Goal: Register for event/course

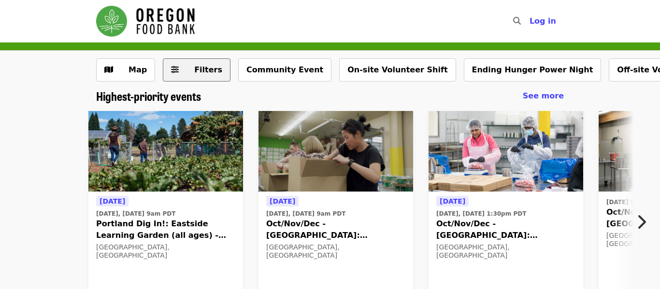
click at [184, 70] on span "Filters" at bounding box center [203, 70] width 38 height 12
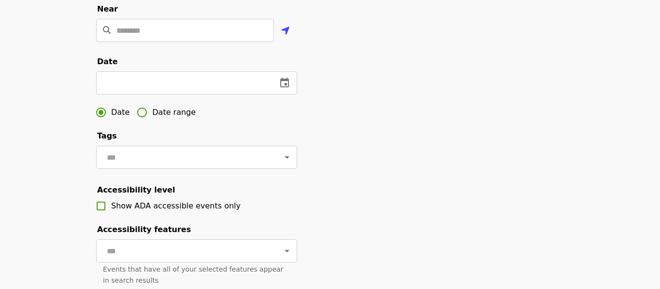
scroll to position [249, 0]
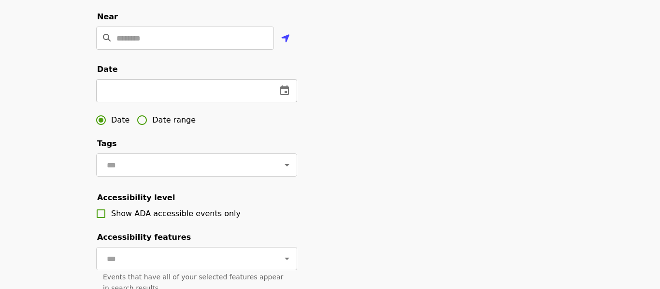
click at [284, 89] on icon "change date" at bounding box center [285, 91] width 12 height 12
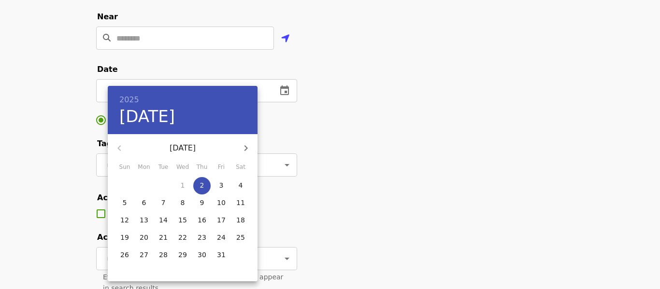
click at [208, 186] on span "2" at bounding box center [201, 186] width 17 height 10
type input "**********"
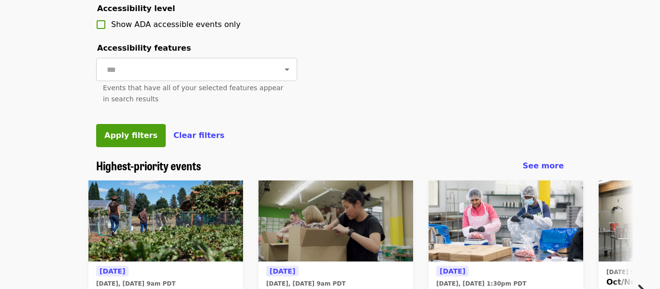
scroll to position [439, 0]
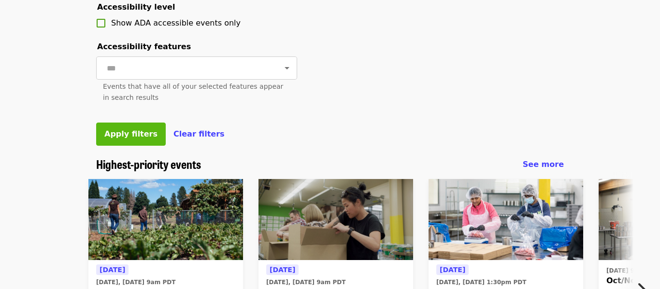
click at [137, 142] on button "Apply filters" at bounding box center [131, 134] width 70 height 23
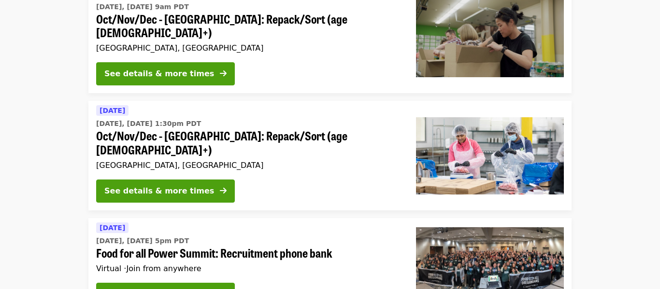
scroll to position [347, 0]
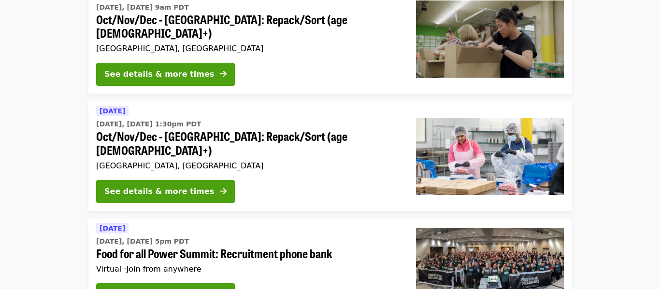
click at [329, 81] on ul "Today Today, Oct 2 @ 9am PDT Northeast Emergency Food Program - Partner Agency …" at bounding box center [330, 95] width 660 height 662
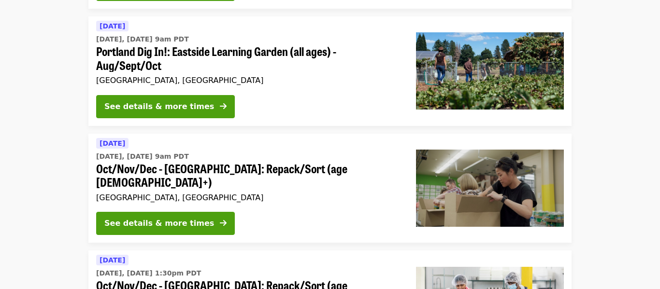
scroll to position [217, 0]
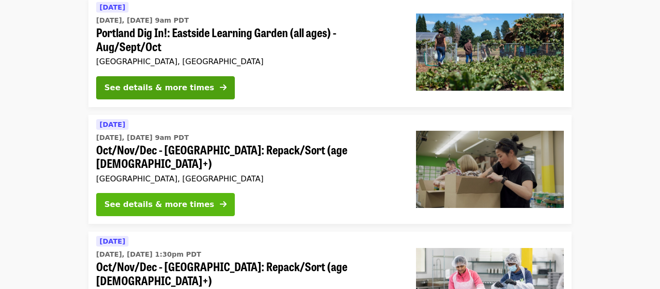
click at [184, 199] on div "See details & more times" at bounding box center [159, 205] width 110 height 12
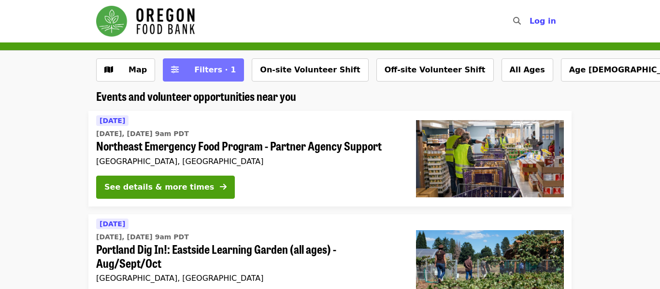
click at [217, 72] on span "Filters · 1" at bounding box center [215, 69] width 42 height 9
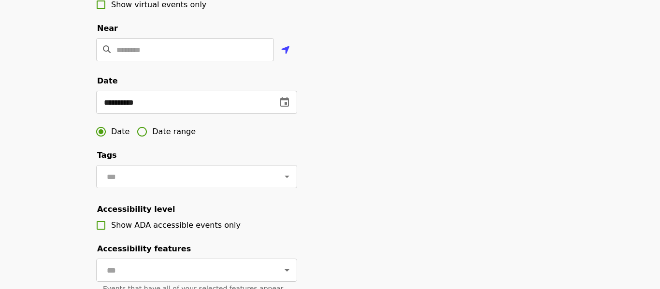
scroll to position [252, 0]
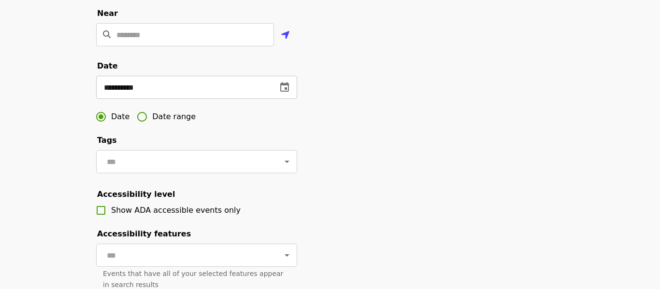
click at [281, 93] on icon "change date" at bounding box center [285, 88] width 12 height 12
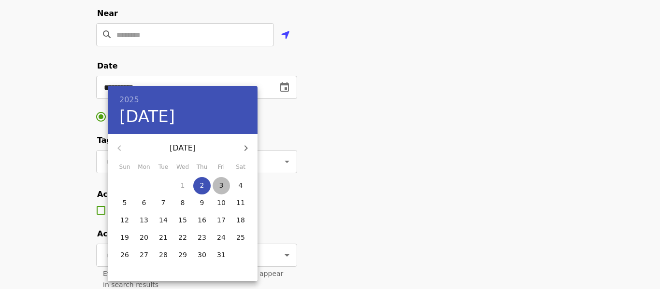
click at [222, 188] on p "3" at bounding box center [221, 186] width 4 height 10
type input "**********"
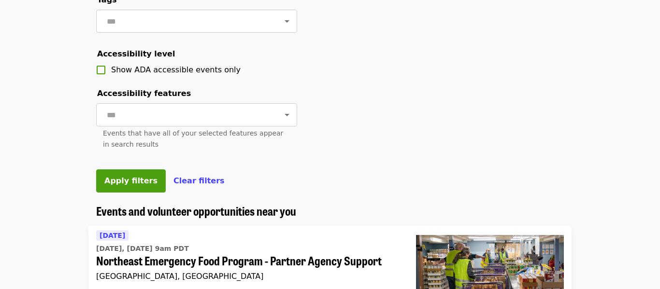
scroll to position [399, 0]
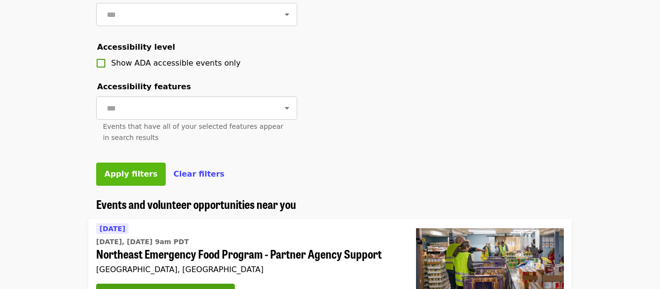
click at [127, 169] on span "Apply filters" at bounding box center [130, 173] width 53 height 9
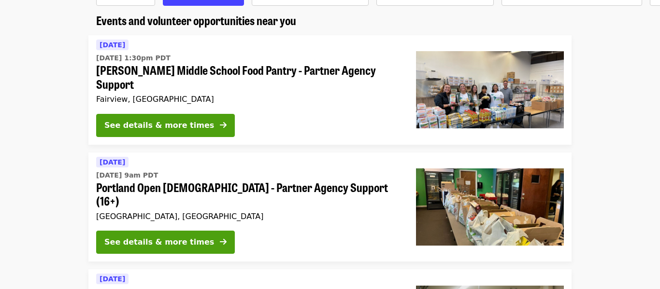
scroll to position [67, 0]
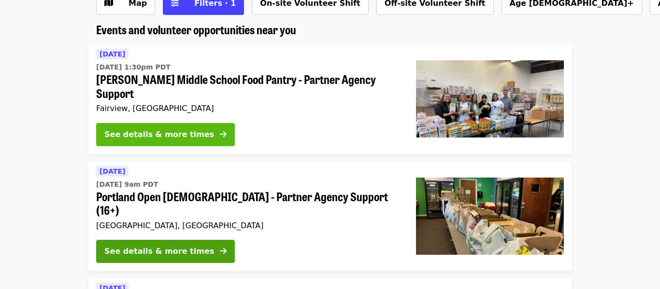
click at [156, 123] on button "See details & more times" at bounding box center [165, 134] width 139 height 23
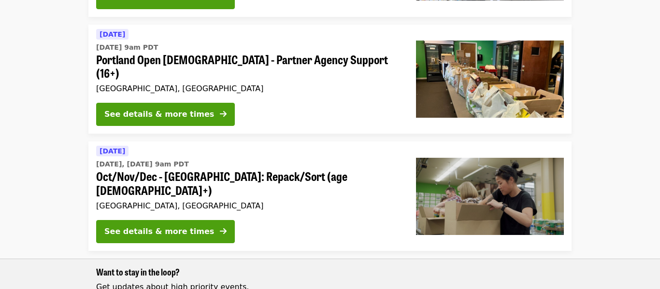
scroll to position [204, 0]
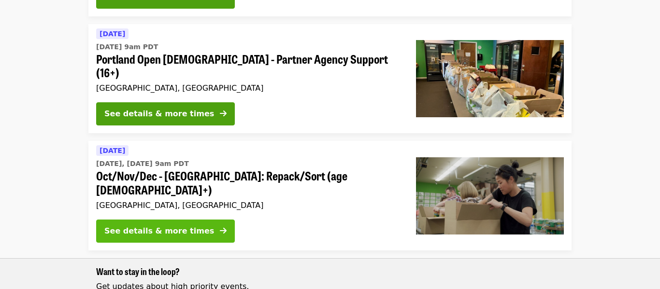
click at [190, 225] on div "See details & more times" at bounding box center [159, 231] width 110 height 12
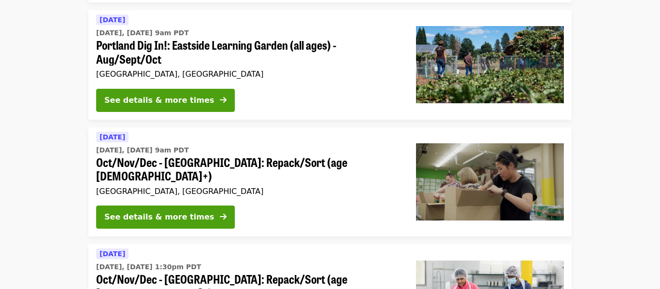
scroll to position [399, 0]
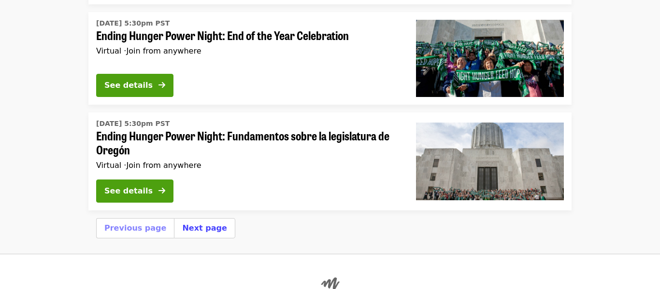
scroll to position [3533, 0]
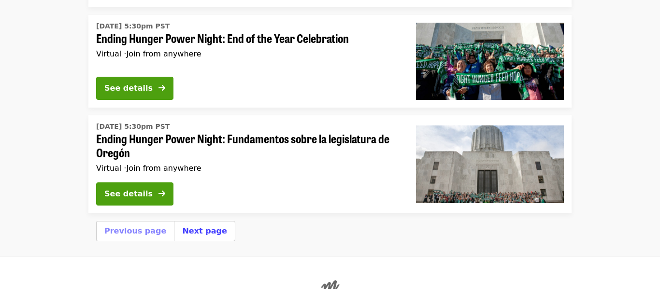
click at [503, 126] on img at bounding box center [490, 164] width 148 height 77
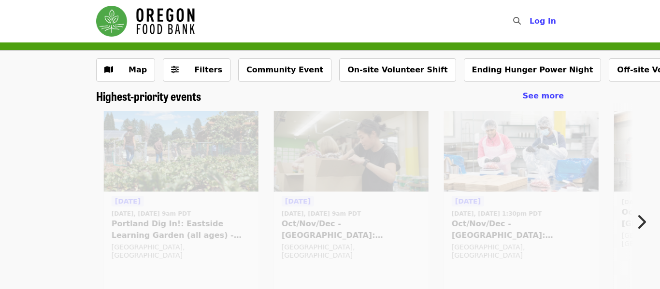
scroll to position [3275, 0]
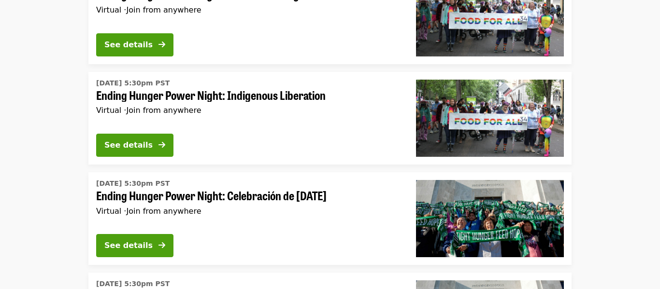
click at [294, 106] on div "Virtual · Join from anywhere" at bounding box center [248, 110] width 304 height 9
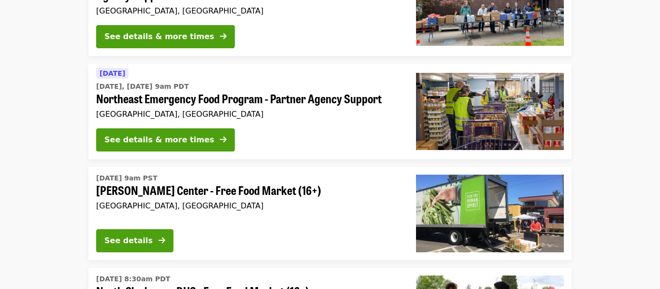
scroll to position [1290, 0]
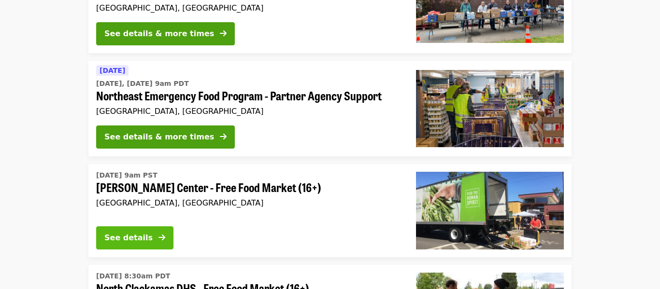
click at [135, 232] on div "See details" at bounding box center [128, 238] width 48 height 12
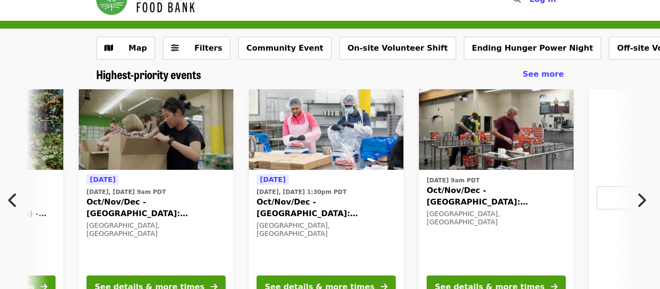
scroll to position [14, 0]
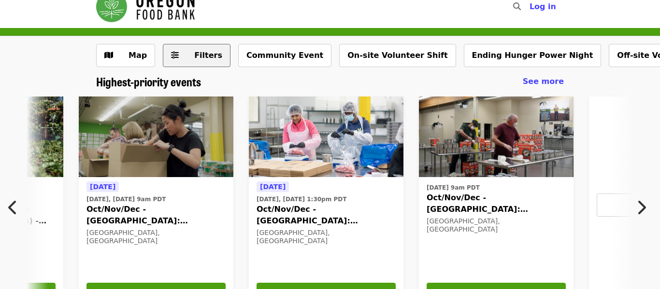
click at [197, 59] on span "Filters" at bounding box center [208, 55] width 28 height 9
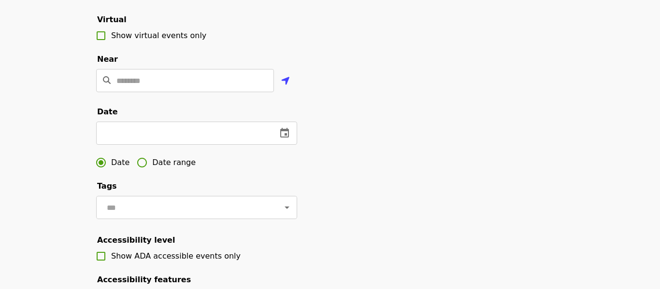
scroll to position [207, 0]
click at [281, 135] on icon "change date" at bounding box center [285, 133] width 12 height 12
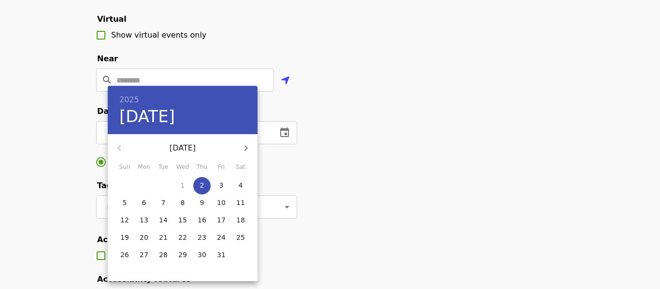
click at [218, 186] on span "3" at bounding box center [220, 186] width 17 height 10
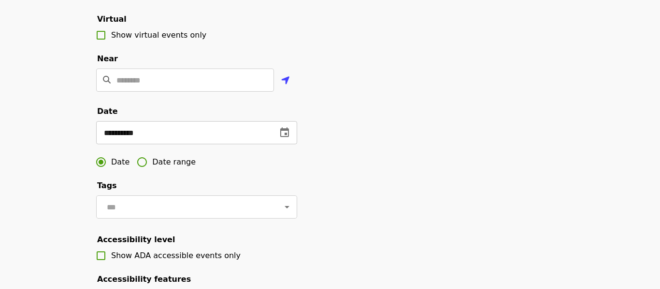
click at [282, 140] on button "change date" at bounding box center [284, 132] width 23 height 23
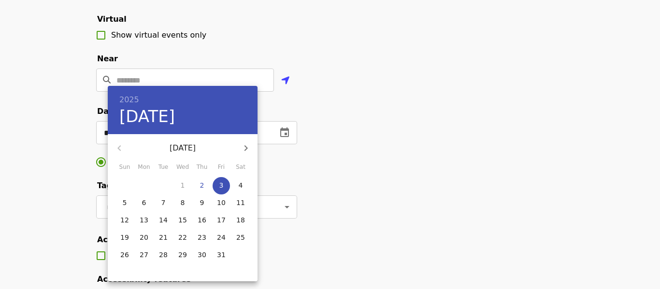
click at [239, 192] on button "4" at bounding box center [240, 185] width 17 height 17
type input "**********"
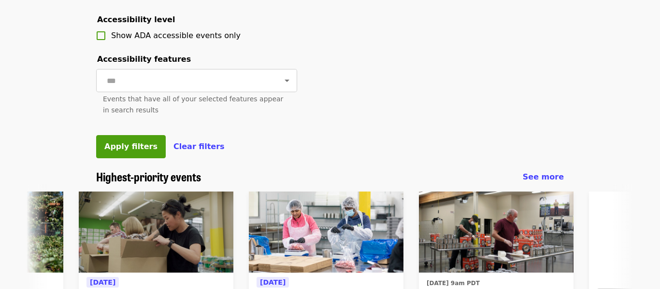
scroll to position [434, 0]
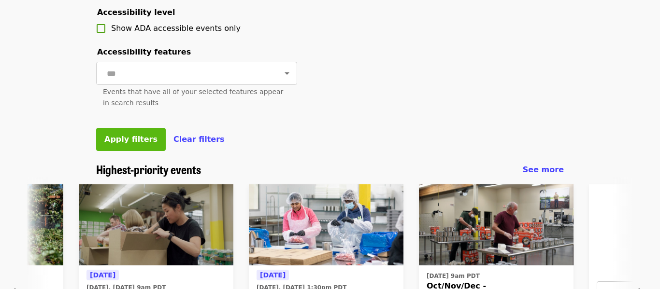
click at [115, 132] on button "Apply filters" at bounding box center [131, 139] width 70 height 23
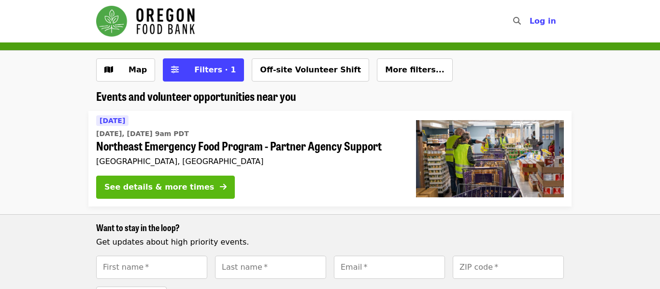
click at [156, 183] on div "See details & more times" at bounding box center [159, 188] width 110 height 12
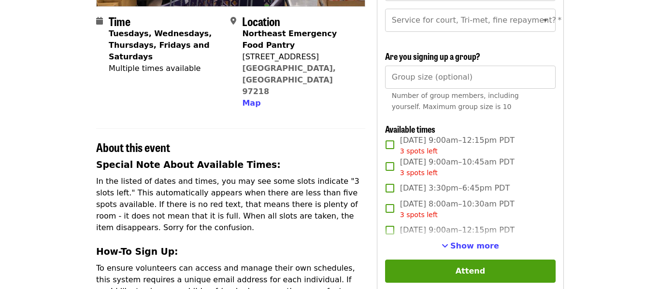
scroll to position [226, 0]
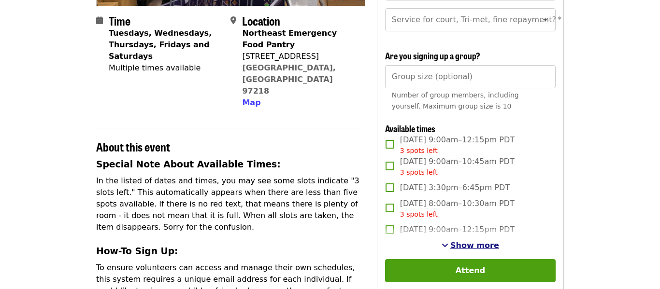
click at [458, 244] on span "Show more" at bounding box center [474, 245] width 49 height 9
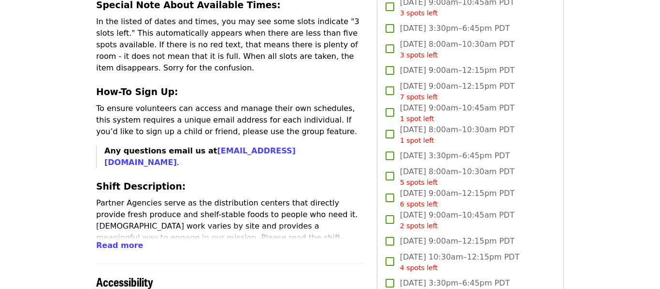
scroll to position [0, 0]
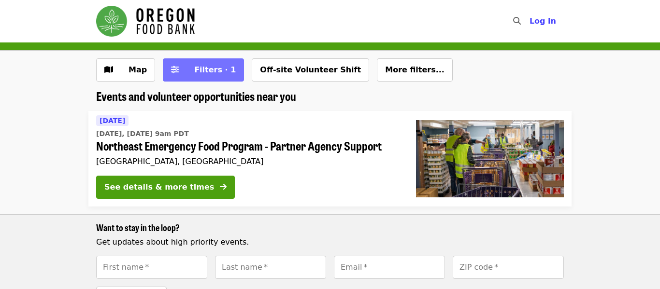
click at [204, 78] on button "Filters · 1" at bounding box center [203, 69] width 81 height 23
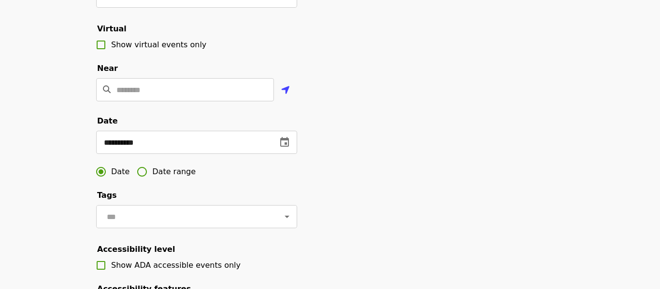
scroll to position [201, 0]
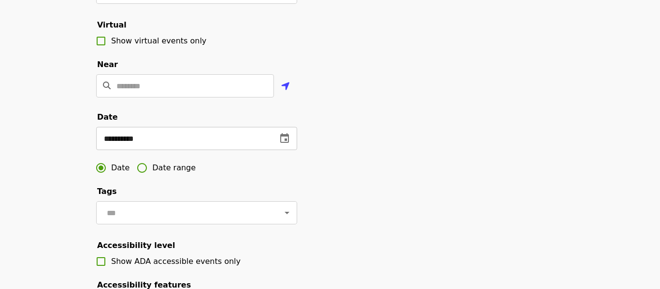
click at [285, 140] on icon "change date" at bounding box center [284, 138] width 9 height 10
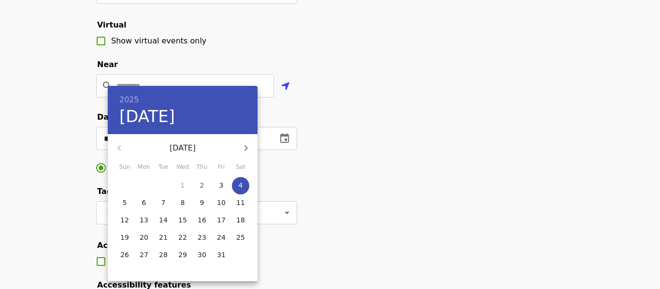
click at [126, 202] on p "5" at bounding box center [125, 203] width 4 height 10
type input "**********"
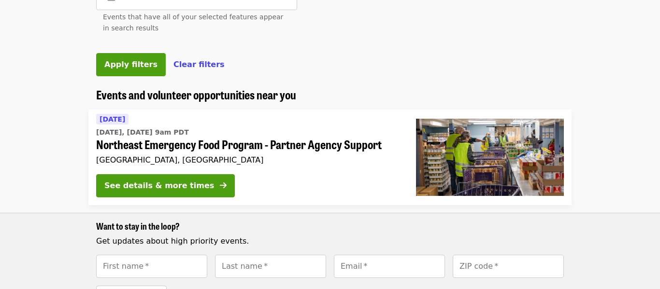
scroll to position [508, 0]
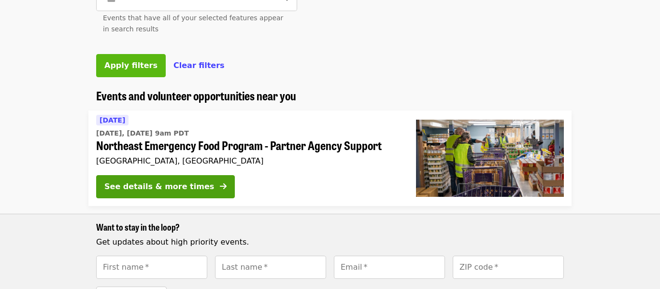
click at [112, 63] on span "Apply filters" at bounding box center [130, 65] width 53 height 9
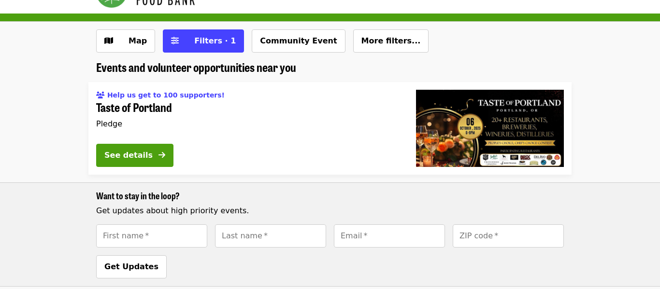
scroll to position [2, 0]
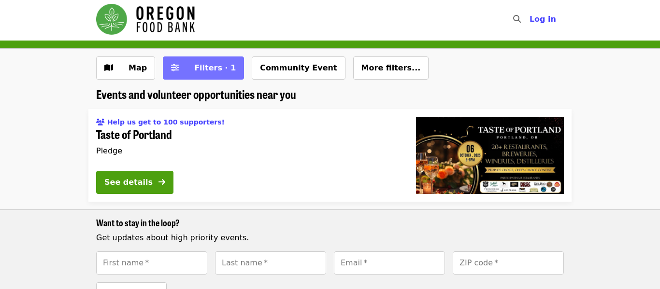
click at [205, 68] on span "Filters · 1" at bounding box center [215, 67] width 42 height 9
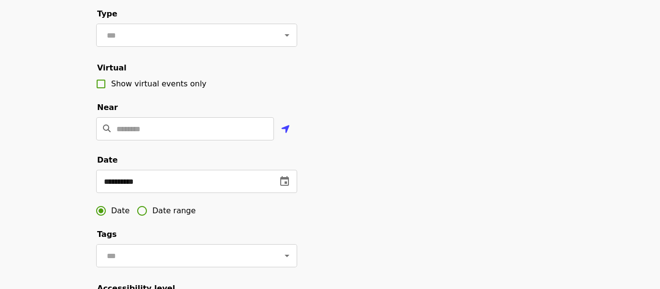
scroll to position [162, 0]
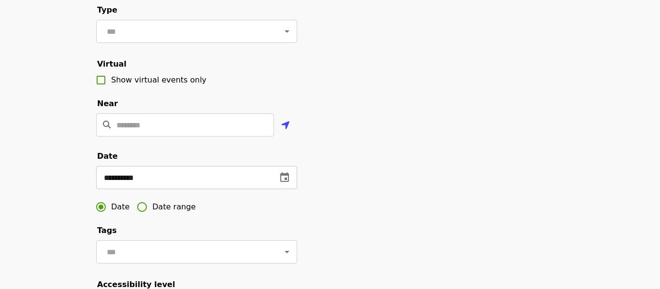
click at [284, 182] on icon "change date" at bounding box center [284, 177] width 9 height 10
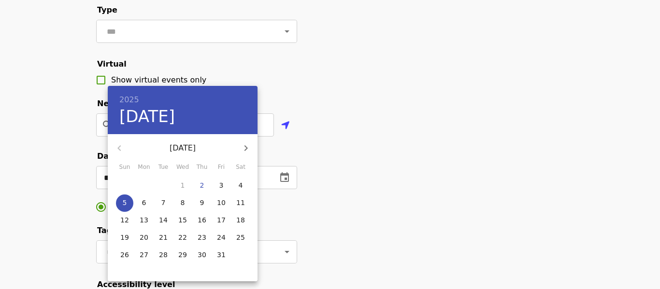
click at [142, 206] on p "6" at bounding box center [144, 203] width 4 height 10
type input "**********"
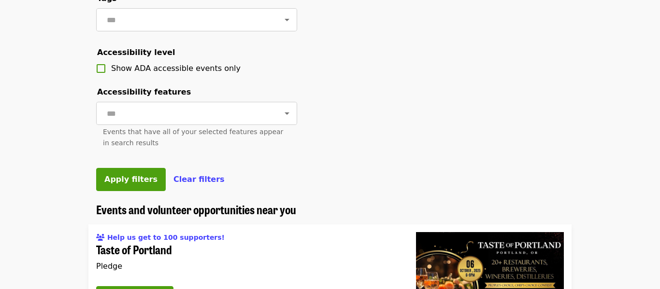
scroll to position [392, 0]
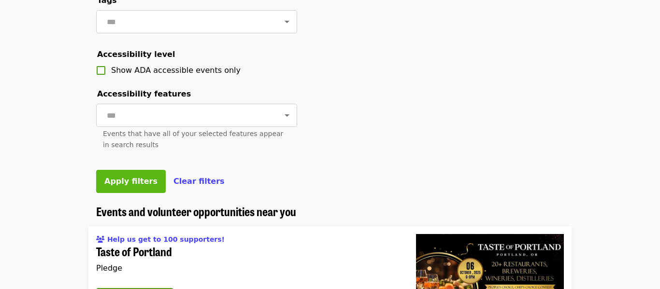
click at [125, 175] on button "Apply filters" at bounding box center [131, 181] width 70 height 23
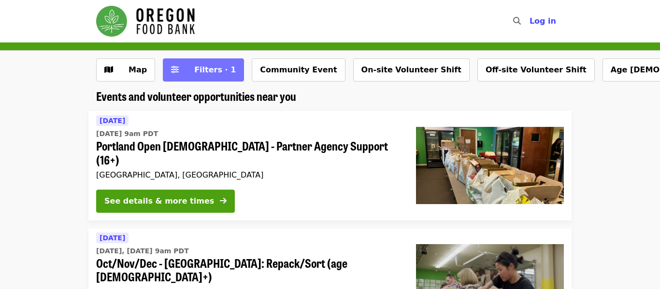
click at [223, 65] on span "Filters · 1" at bounding box center [215, 69] width 42 height 9
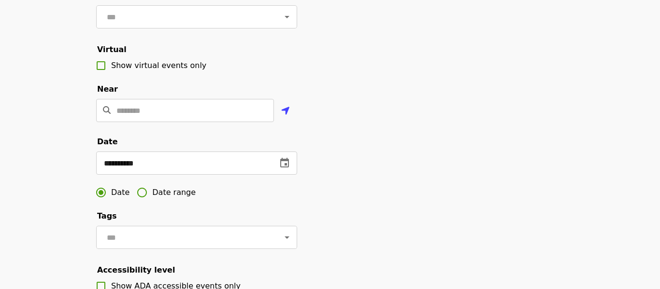
scroll to position [183, 0]
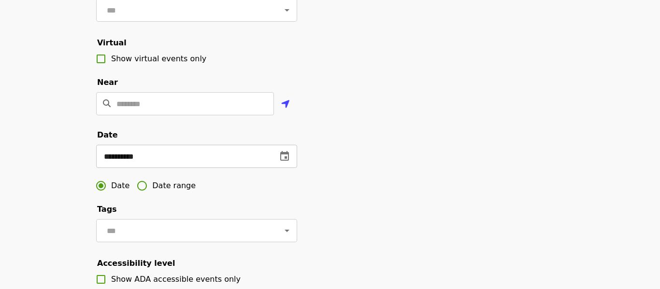
click at [282, 160] on icon "change date" at bounding box center [284, 156] width 9 height 10
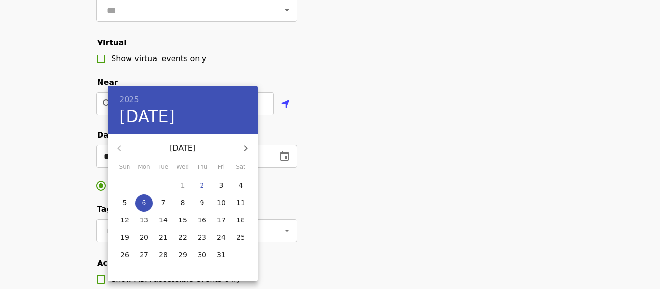
click at [149, 207] on span "6" at bounding box center [143, 203] width 17 height 10
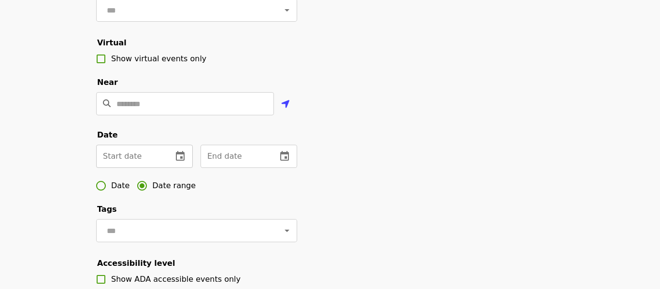
click at [182, 150] on button "change date" at bounding box center [179, 156] width 23 height 23
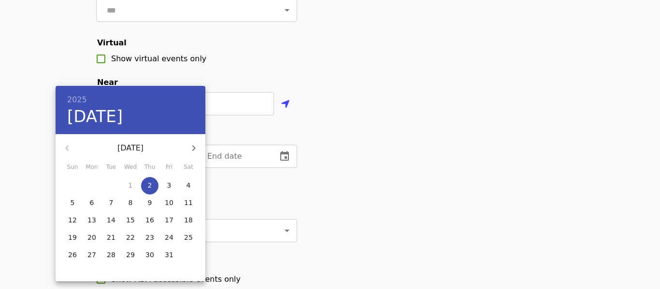
click at [150, 180] on button "2" at bounding box center [149, 185] width 17 height 17
type input "**********"
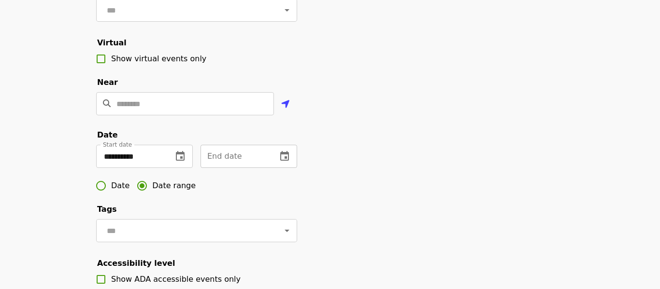
click at [282, 159] on icon "change date" at bounding box center [285, 157] width 12 height 12
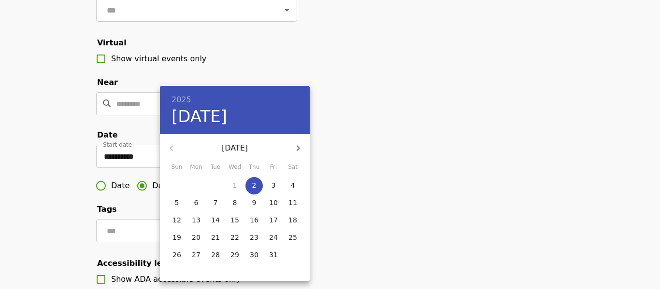
click at [214, 204] on p "7" at bounding box center [215, 203] width 4 height 10
type input "**********"
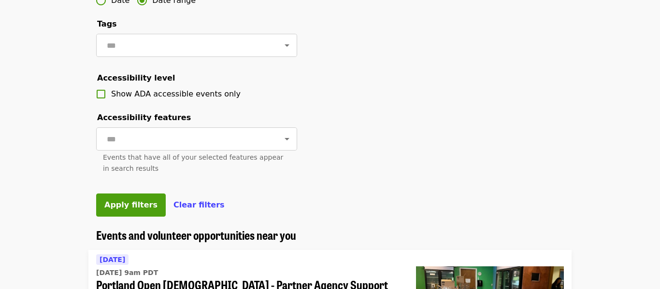
scroll to position [369, 0]
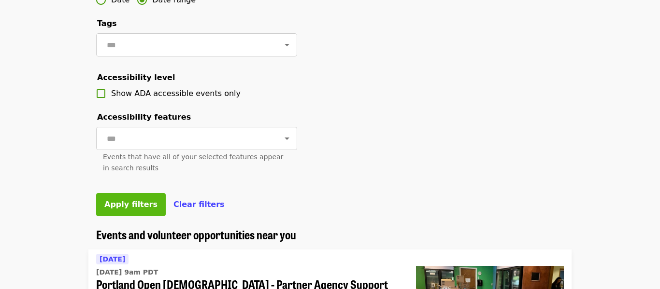
click at [122, 207] on span "Apply filters" at bounding box center [130, 204] width 53 height 9
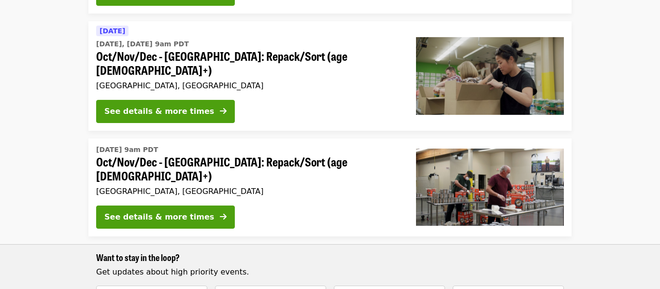
scroll to position [536, 0]
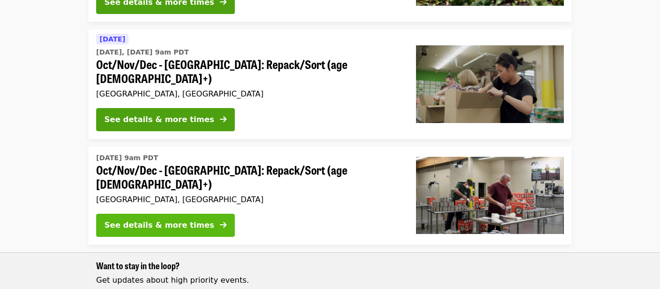
click at [157, 220] on div "See details & more times" at bounding box center [159, 226] width 110 height 12
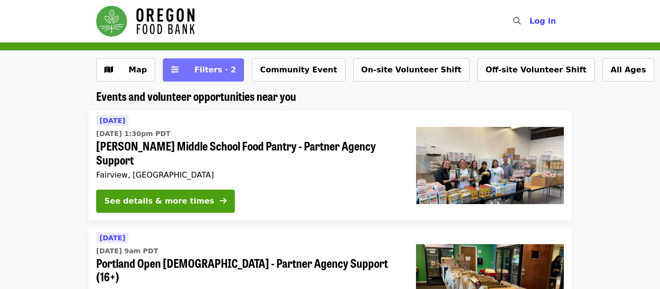
click at [197, 74] on span "Filters · 2" at bounding box center [215, 69] width 42 height 9
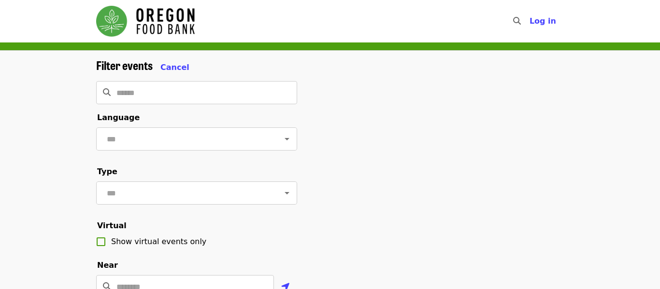
click at [118, 35] on img "Main navigation" at bounding box center [145, 21] width 98 height 31
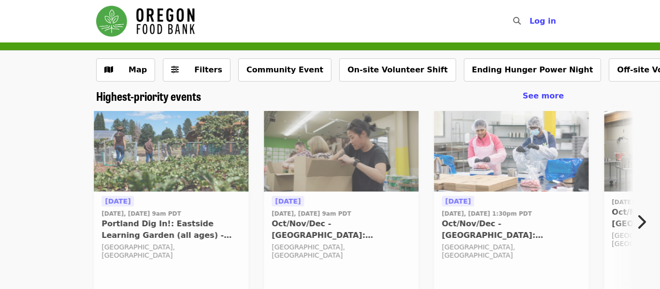
click at [125, 11] on img "Main navigation" at bounding box center [145, 21] width 98 height 31
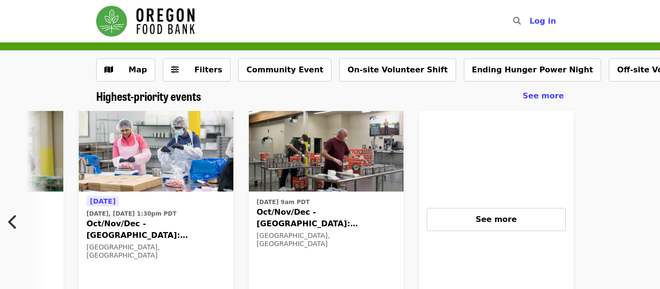
scroll to position [0, 425]
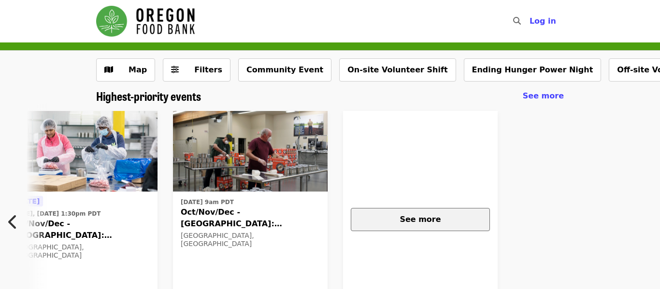
click at [441, 217] on div "See more" at bounding box center [420, 220] width 123 height 12
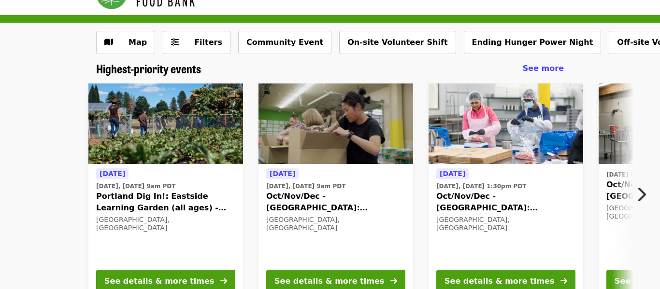
scroll to position [0, 0]
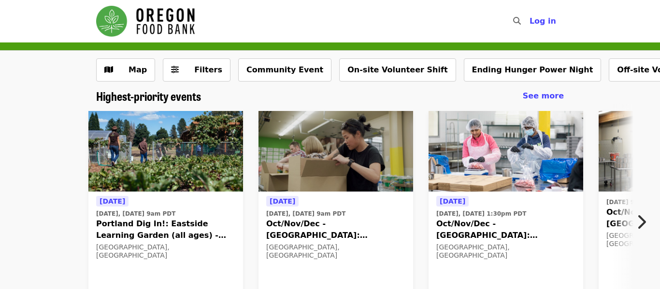
click at [505, 30] on nav "Skip to content ​ Log in" at bounding box center [329, 21] width 483 height 42
click at [164, 66] on button "Filters" at bounding box center [197, 69] width 68 height 23
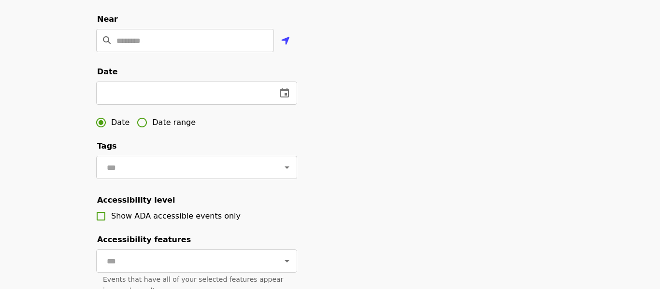
scroll to position [275, 0]
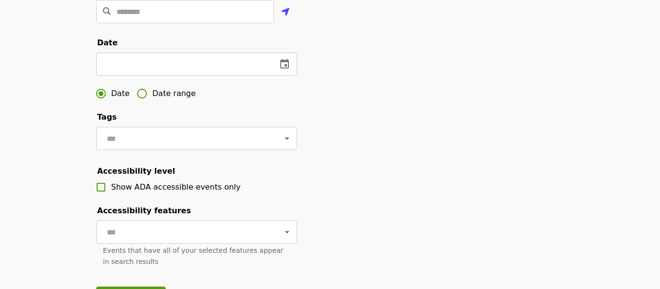
click at [279, 66] on icon "change date" at bounding box center [285, 64] width 12 height 12
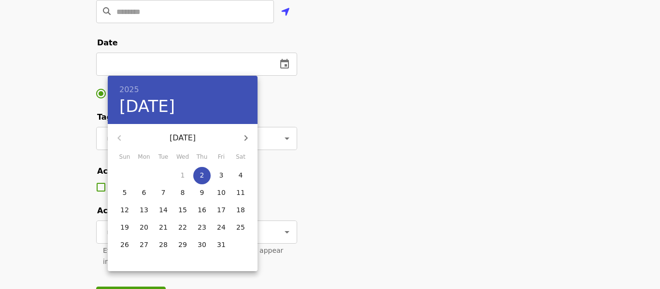
click at [203, 175] on p "2" at bounding box center [202, 175] width 4 height 10
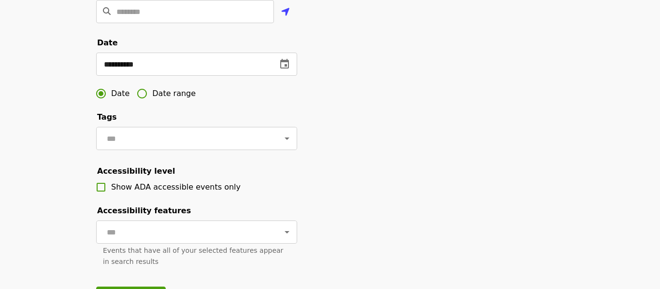
type input "**********"
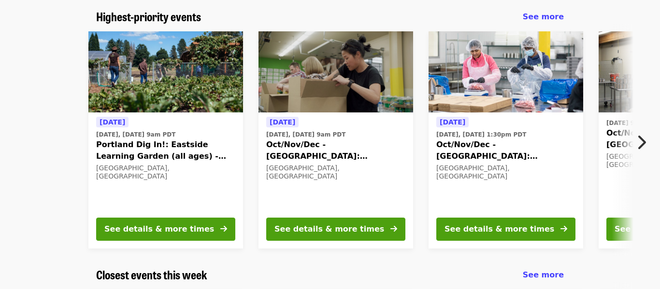
scroll to position [558, 0]
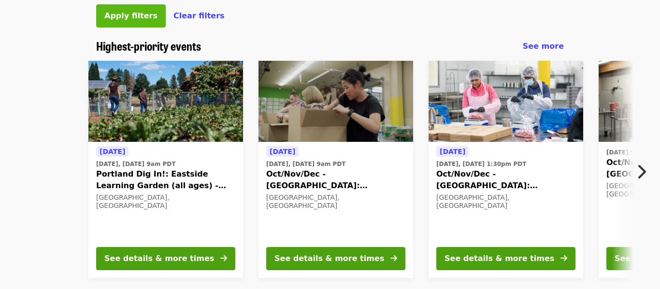
click at [119, 9] on button "Apply filters" at bounding box center [131, 15] width 70 height 23
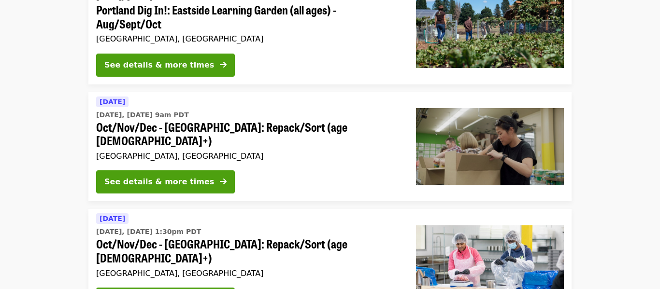
scroll to position [176, 0]
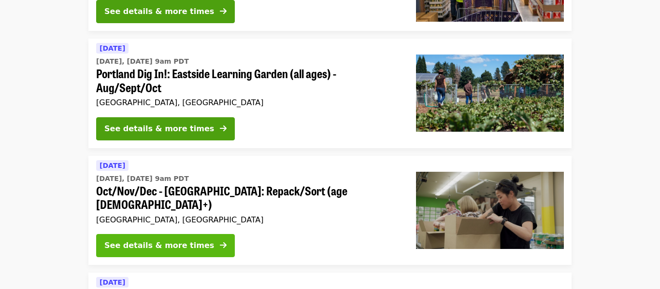
click at [191, 236] on button "See details & more times" at bounding box center [165, 245] width 139 height 23
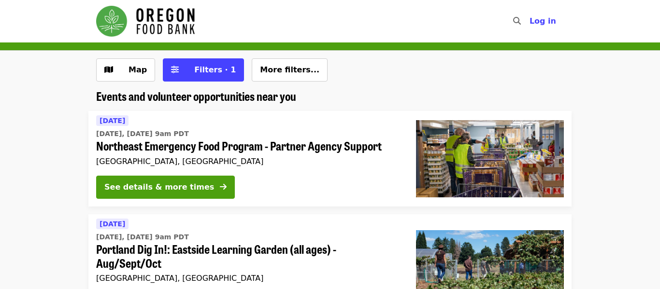
scroll to position [176, 0]
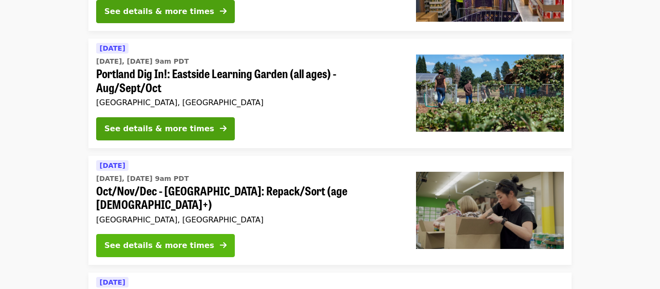
click at [192, 237] on button "See details & more times" at bounding box center [165, 245] width 139 height 23
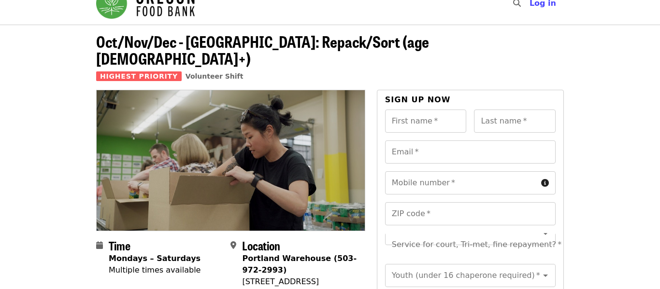
scroll to position [17, 0]
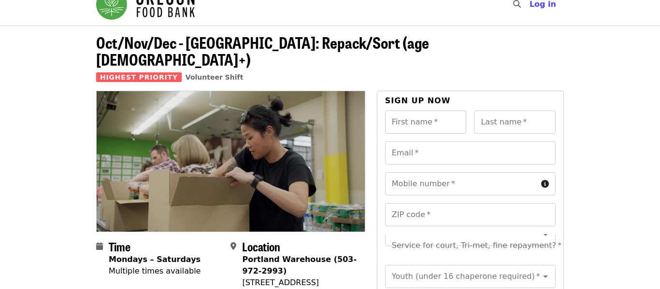
click at [435, 111] on input "First name   *" at bounding box center [426, 122] width 82 height 23
type input "******"
click at [511, 111] on div "Last name   * Last name *" at bounding box center [515, 122] width 82 height 23
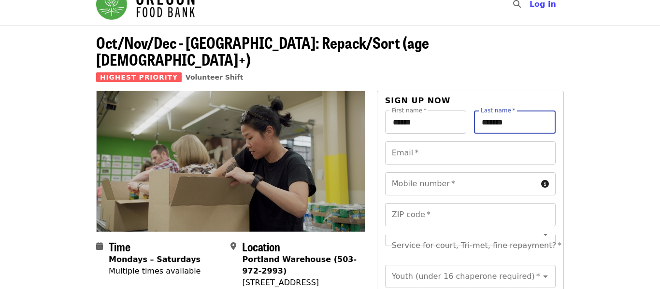
type input "*******"
click at [601, 70] on header "Oct/Nov/Dec - Portland: Repack/Sort (age 8+) Highest Priority Volunteer Shift" at bounding box center [330, 58] width 660 height 65
click at [467, 141] on input "Email   *" at bounding box center [470, 152] width 170 height 23
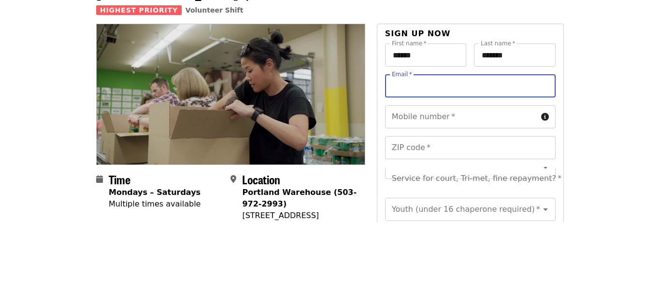
type input "*"
click at [446, 141] on input "Email   *" at bounding box center [470, 152] width 170 height 23
type input "*"
click at [408, 141] on input "Email   *" at bounding box center [470, 152] width 170 height 23
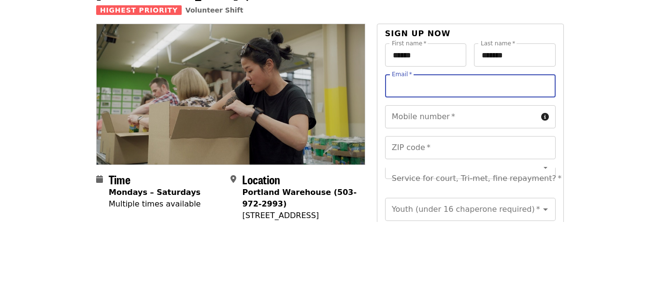
click at [408, 141] on input "Email   *" at bounding box center [470, 152] width 170 height 23
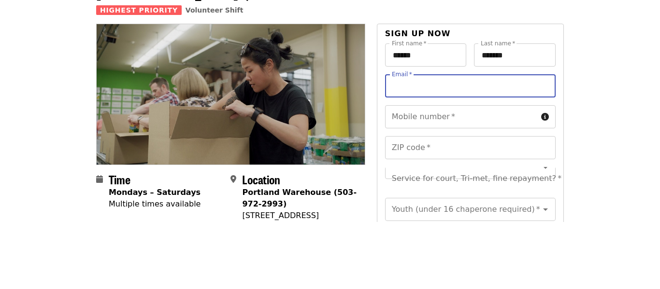
click at [408, 141] on input "Email   *" at bounding box center [470, 152] width 170 height 23
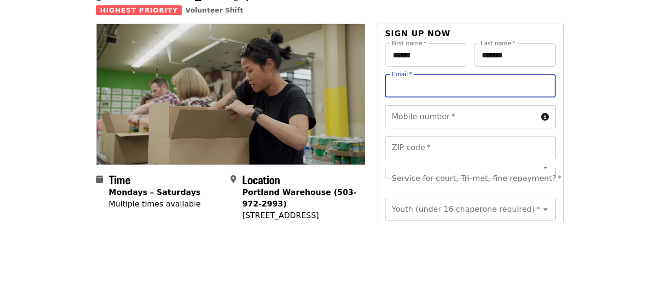
type input "*"
click at [424, 95] on div "Sign up now" at bounding box center [470, 102] width 170 height 15
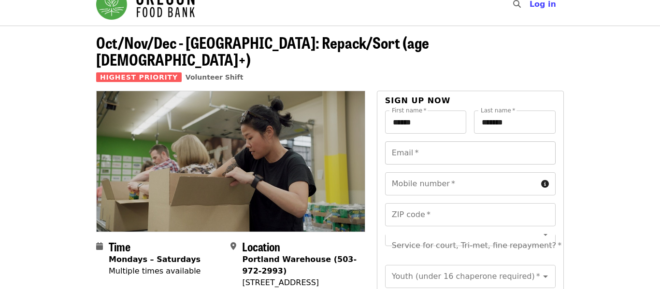
click at [408, 143] on input "Email   *" at bounding box center [470, 152] width 170 height 23
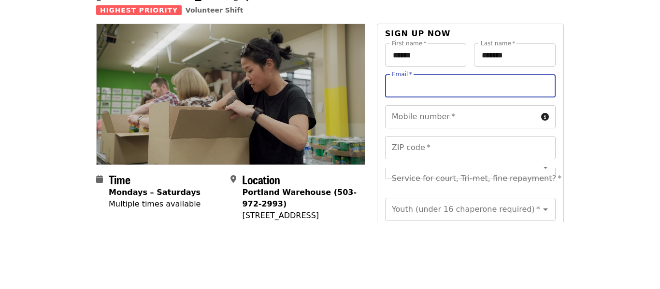
click at [526, 141] on input "Email   *" at bounding box center [470, 152] width 170 height 23
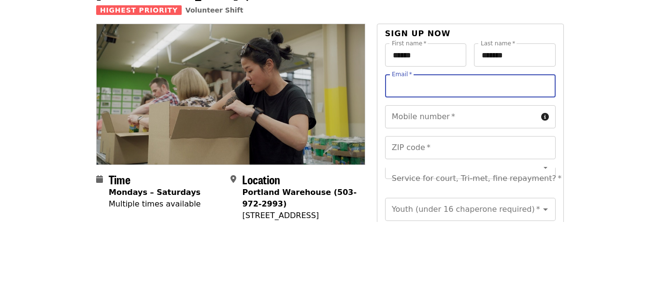
click at [526, 141] on input "Email   *" at bounding box center [470, 152] width 170 height 23
click at [406, 122] on div "First name   * ****** First name * Last name   * ******* Last name *" at bounding box center [470, 126] width 170 height 31
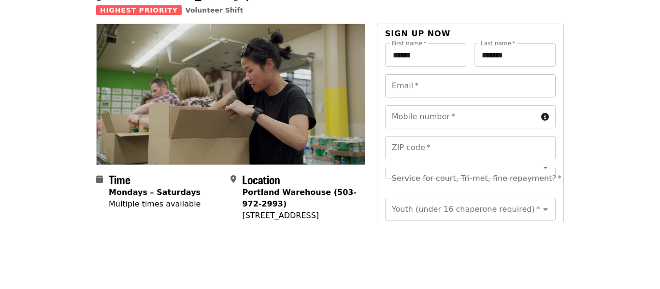
click at [407, 141] on div "Email   * Email *" at bounding box center [470, 152] width 170 height 23
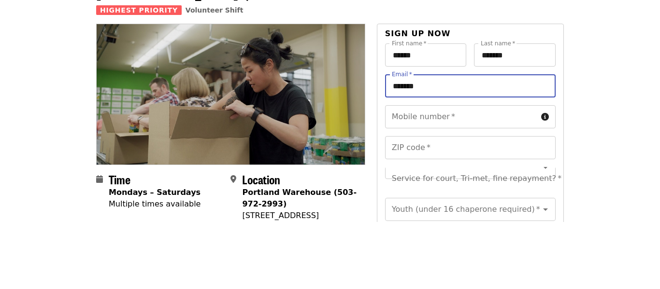
click at [435, 141] on input "*******" at bounding box center [470, 152] width 170 height 23
type input "**********"
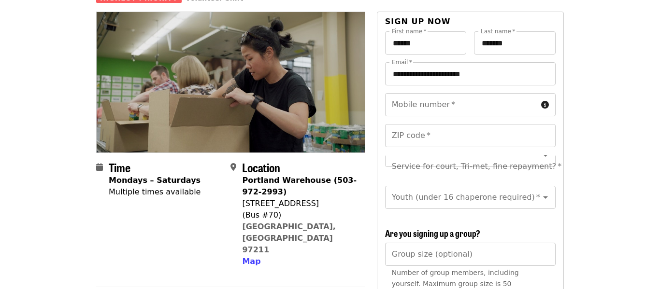
scroll to position [92, 0]
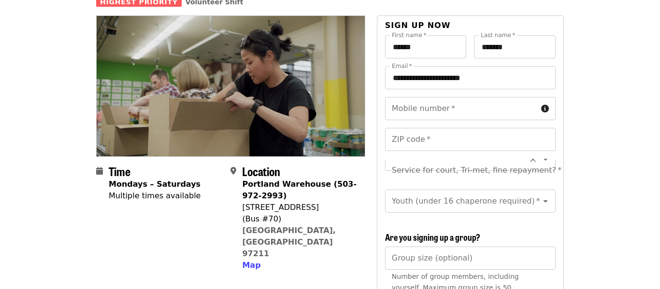
click at [543, 154] on icon "Open" at bounding box center [545, 160] width 12 height 12
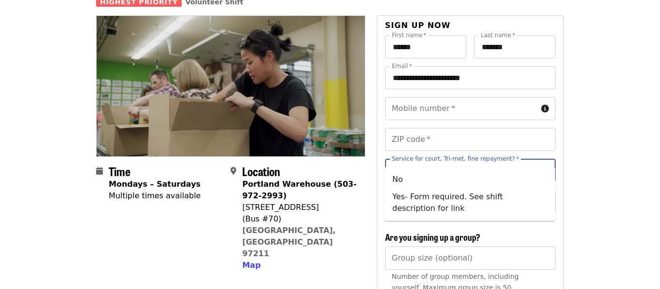
scroll to position [0, 0]
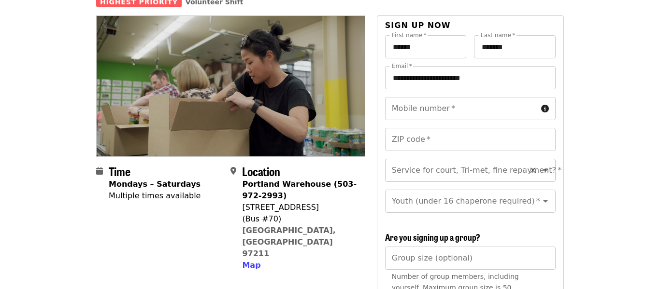
click at [548, 165] on icon "Open" at bounding box center [545, 171] width 12 height 12
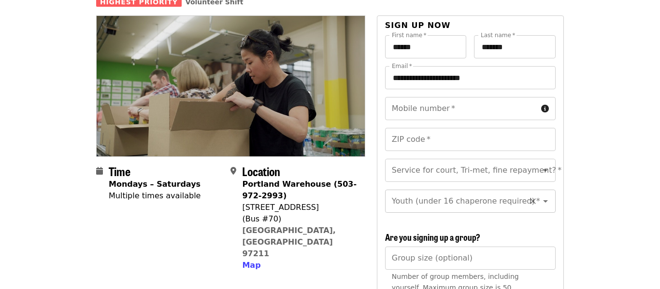
click at [546, 196] on icon "Open" at bounding box center [545, 202] width 12 height 12
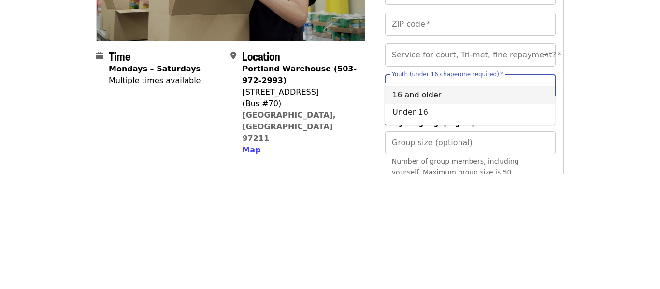
click at [545, 196] on icon "Close" at bounding box center [545, 202] width 12 height 12
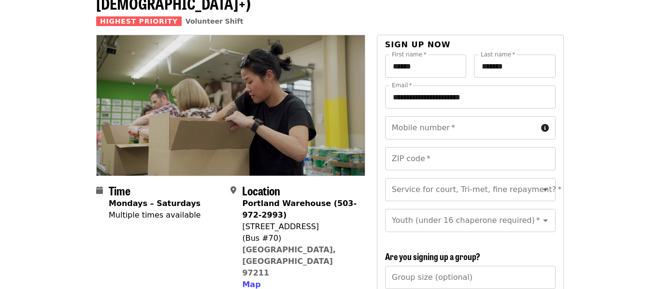
scroll to position [73, 0]
click at [507, 116] on input "Mobile number   *" at bounding box center [461, 127] width 152 height 23
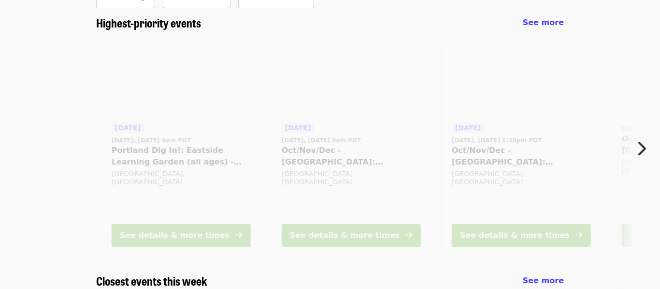
scroll to position [558, 0]
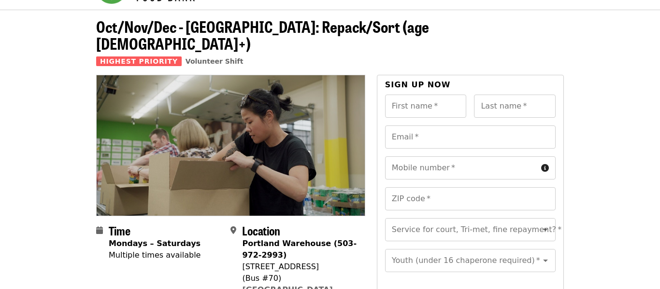
scroll to position [41, 0]
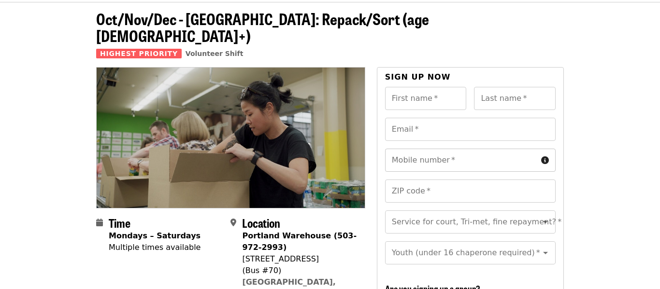
click at [489, 149] on input "Mobile number   *" at bounding box center [461, 160] width 152 height 23
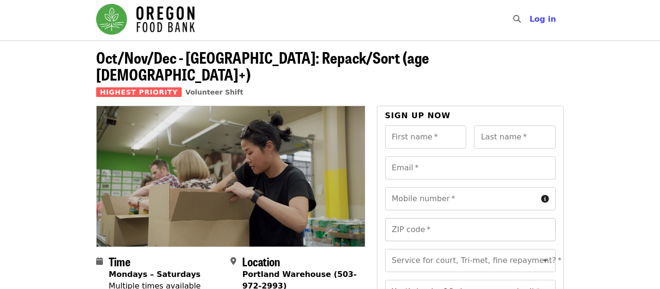
scroll to position [0, 0]
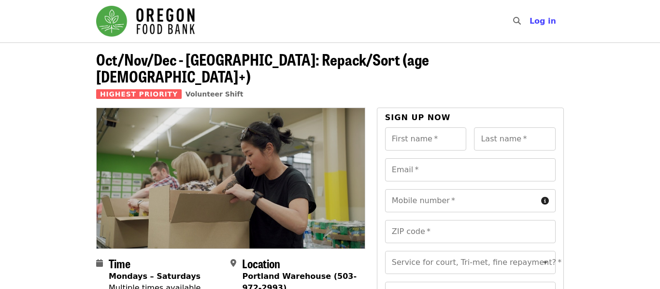
click at [659, 85] on header "Oct/Nov/Dec - Portland: Repack/Sort (age 8+) Highest Priority Volunteer Shift" at bounding box center [330, 74] width 660 height 65
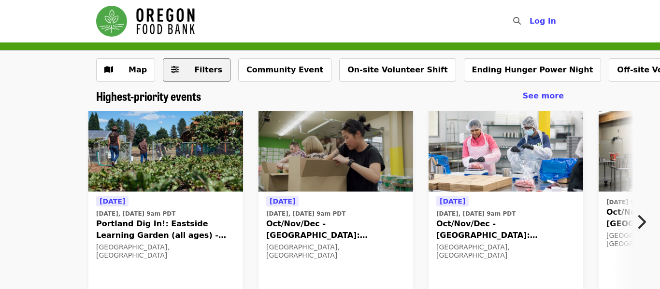
click at [201, 74] on span "Filters" at bounding box center [208, 69] width 28 height 9
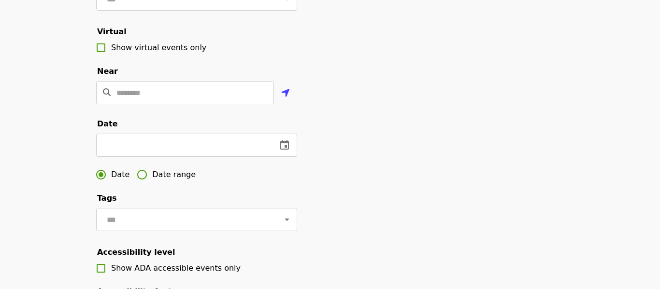
scroll to position [195, 0]
click at [280, 148] on icon "change date" at bounding box center [284, 145] width 9 height 10
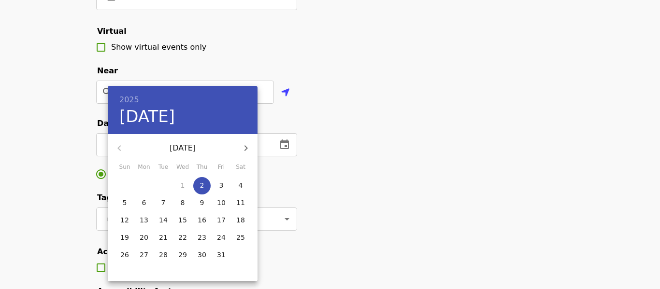
click at [221, 185] on p "3" at bounding box center [221, 186] width 4 height 10
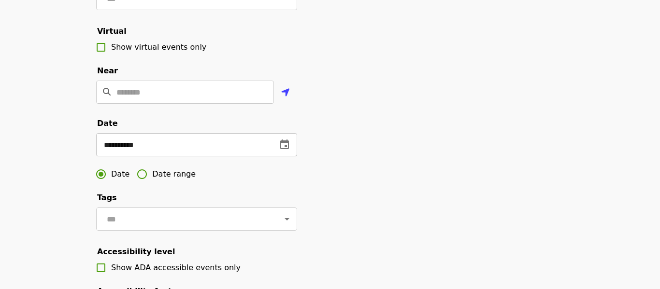
click at [281, 146] on icon "change date" at bounding box center [285, 145] width 12 height 12
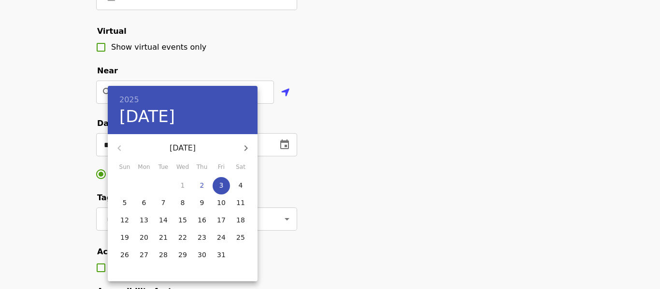
click at [221, 184] on p "3" at bounding box center [221, 186] width 4 height 10
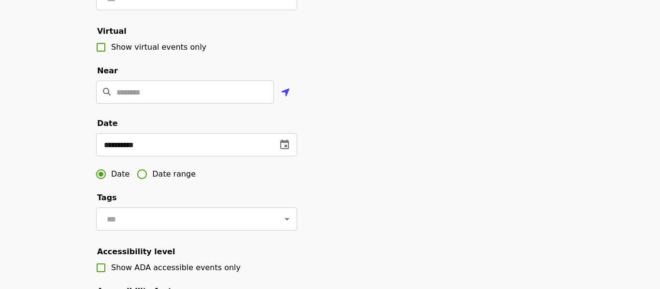
scroll to position [213, 0]
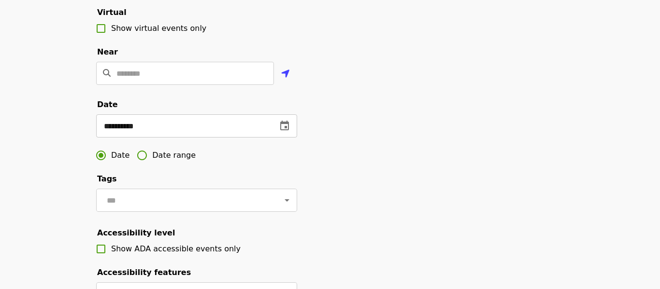
click at [290, 126] on icon "change date" at bounding box center [285, 126] width 12 height 12
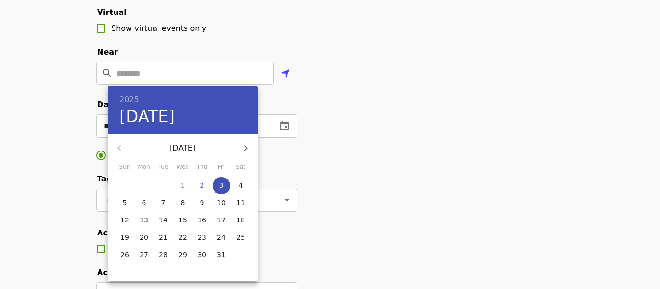
click at [242, 184] on p "4" at bounding box center [241, 186] width 4 height 10
type input "**********"
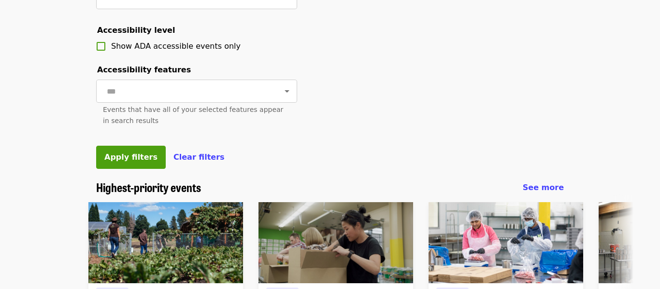
scroll to position [445, 0]
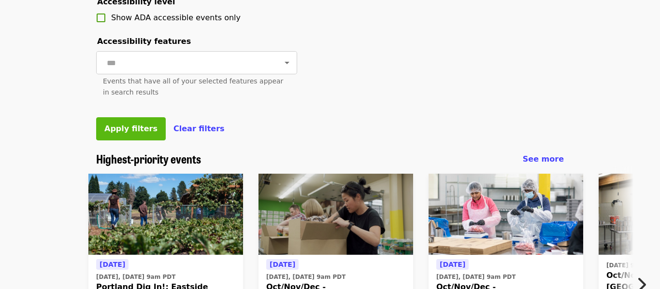
click at [106, 136] on button "Apply filters" at bounding box center [131, 128] width 70 height 23
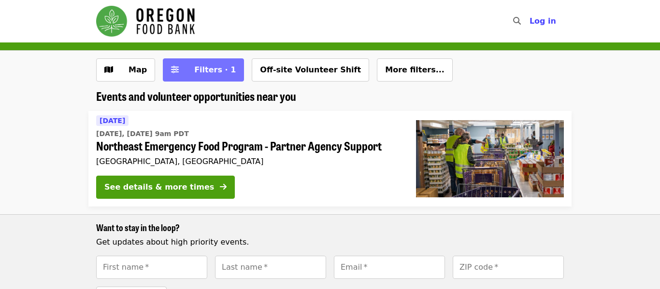
click at [214, 75] on span "Filters · 1" at bounding box center [209, 70] width 51 height 12
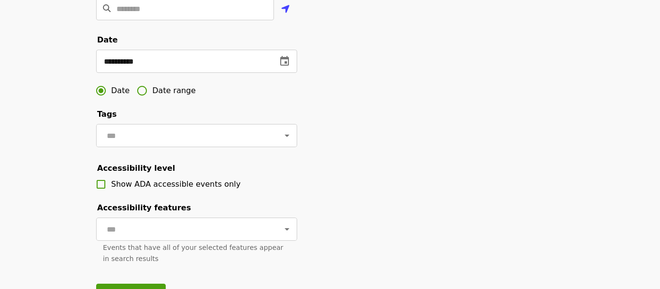
scroll to position [283, 0]
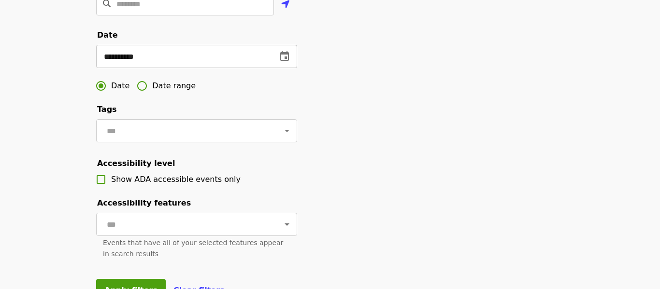
click at [282, 55] on icon "change date" at bounding box center [285, 57] width 12 height 12
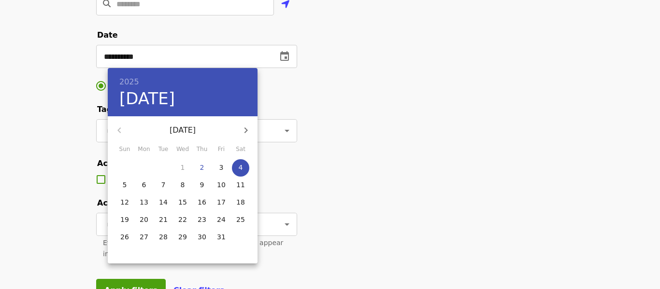
click at [200, 167] on p "2" at bounding box center [202, 168] width 4 height 10
type input "**********"
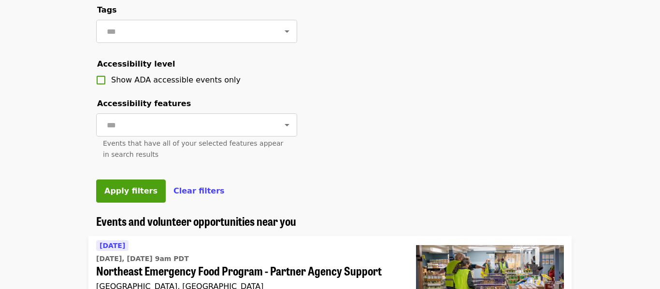
scroll to position [402, 0]
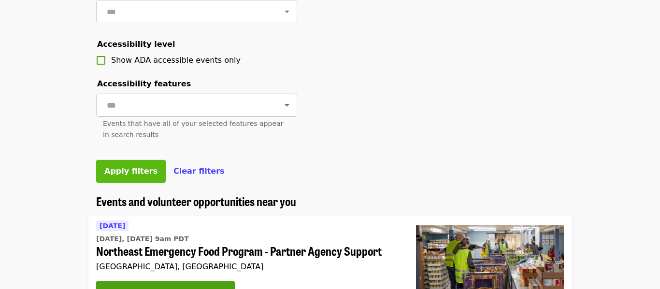
click at [110, 177] on button "Apply filters" at bounding box center [131, 171] width 70 height 23
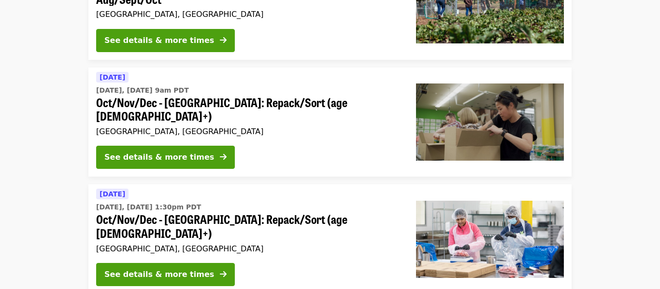
scroll to position [260, 0]
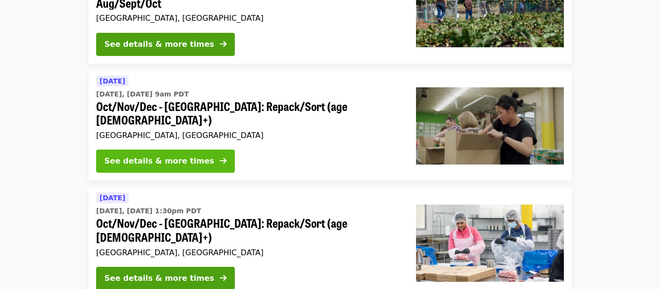
click at [203, 150] on button "See details & more times" at bounding box center [165, 161] width 139 height 23
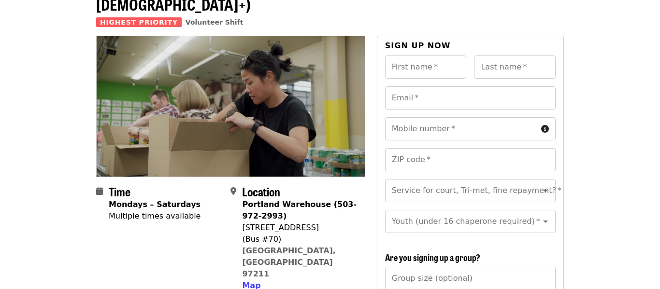
scroll to position [53, 0]
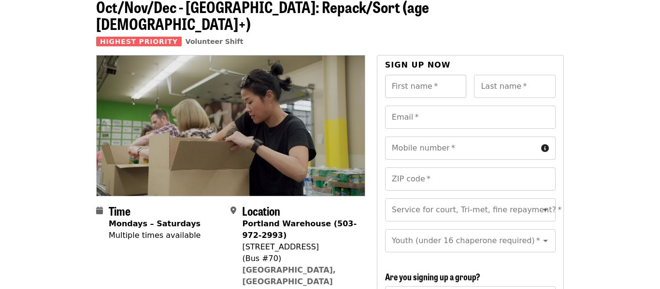
click at [419, 81] on input "First name   *" at bounding box center [426, 86] width 82 height 23
click at [415, 75] on input "First name   *" at bounding box center [426, 86] width 82 height 23
type input "******"
click at [477, 75] on input "Last name   *" at bounding box center [515, 86] width 82 height 23
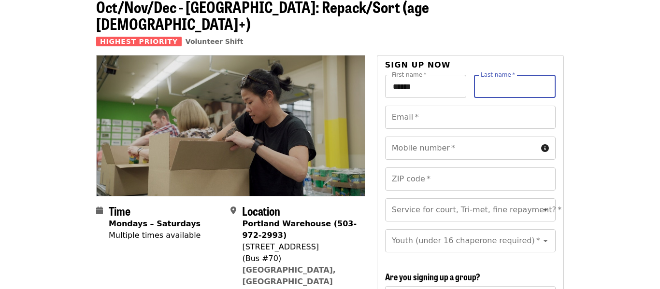
type input "*******"
click at [448, 106] on input "Email   *" at bounding box center [470, 117] width 170 height 23
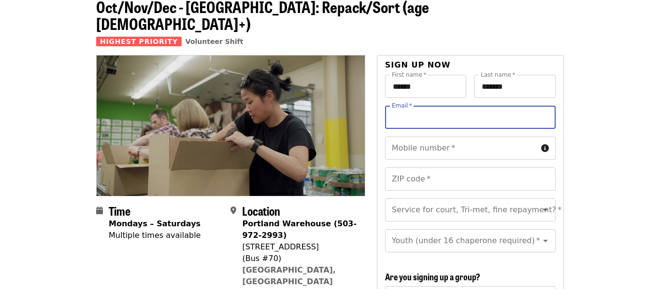
type input "**********"
click at [457, 137] on input "Mobile number   *" at bounding box center [461, 148] width 152 height 23
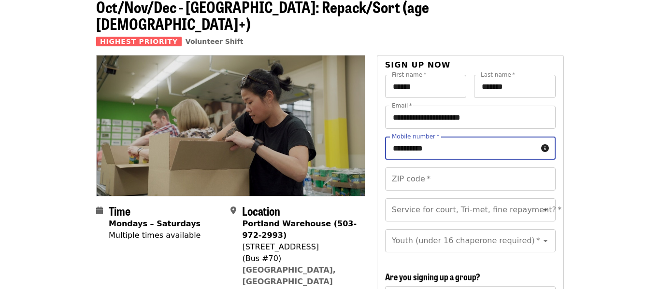
type input "**********"
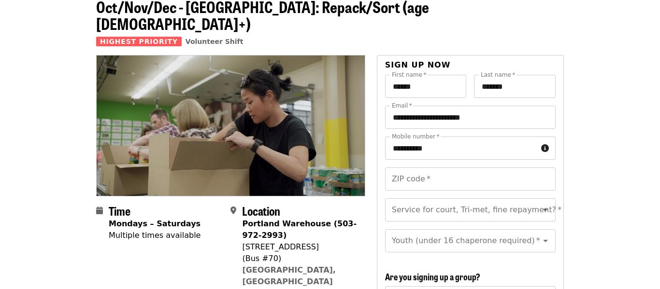
click at [517, 137] on input "**********" at bounding box center [461, 148] width 152 height 23
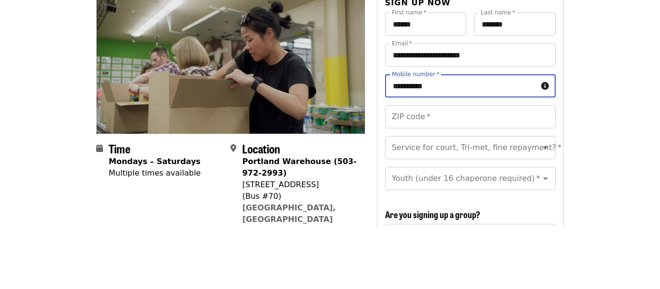
drag, startPoint x: 468, startPoint y: 127, endPoint x: 335, endPoint y: 119, distance: 134.0
click at [534, 137] on input "Mobile number   *" at bounding box center [461, 148] width 152 height 23
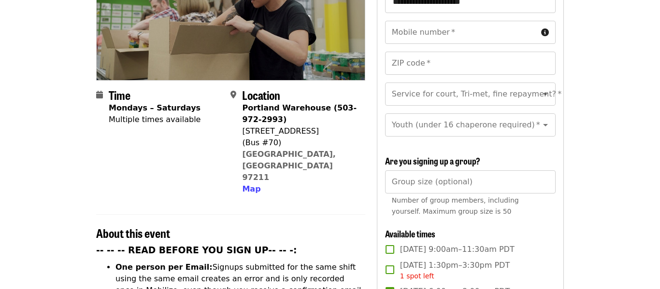
scroll to position [153, 0]
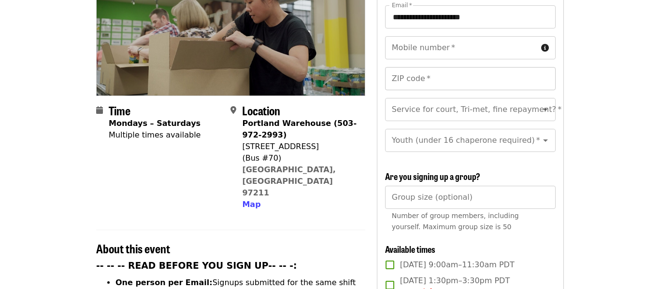
click at [510, 67] on input "ZIP code   *" at bounding box center [470, 78] width 170 height 23
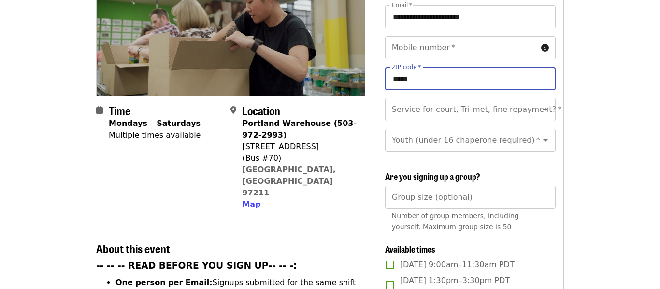
type input "*****"
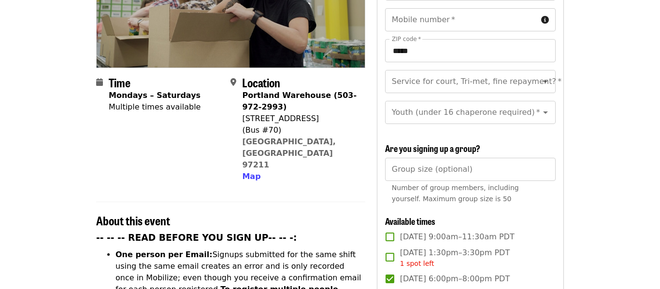
scroll to position [182, 0]
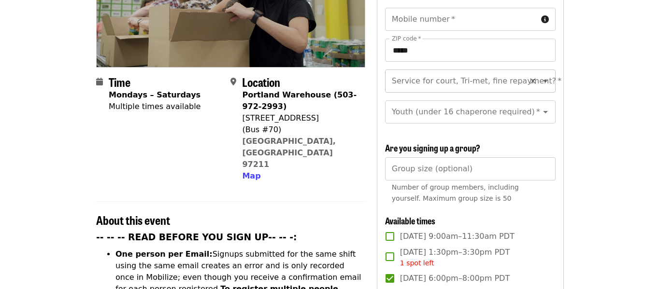
click at [540, 75] on icon "Open" at bounding box center [545, 81] width 12 height 12
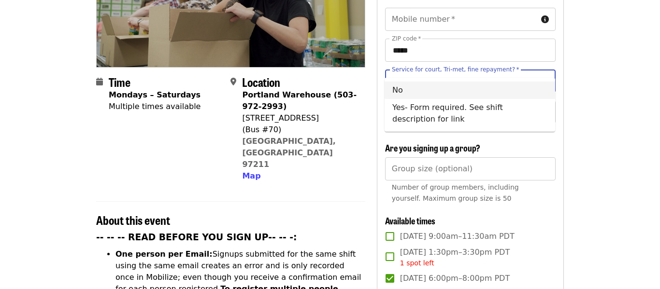
click at [551, 88] on li "No" at bounding box center [469, 90] width 170 height 17
type input "**"
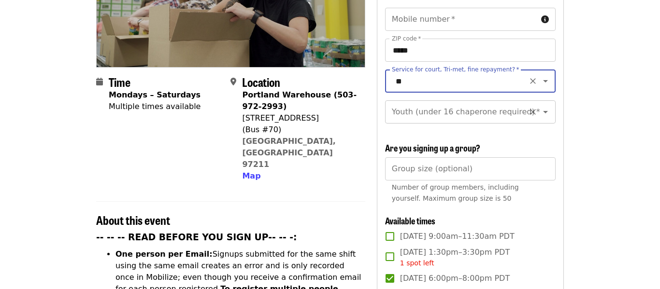
click at [546, 106] on icon "Open" at bounding box center [545, 112] width 12 height 12
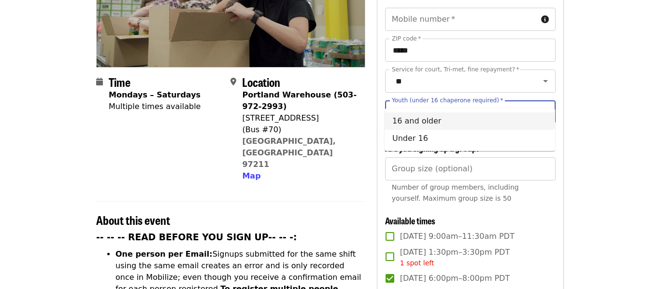
click at [483, 121] on li "16 and older" at bounding box center [469, 120] width 170 height 17
type input "**********"
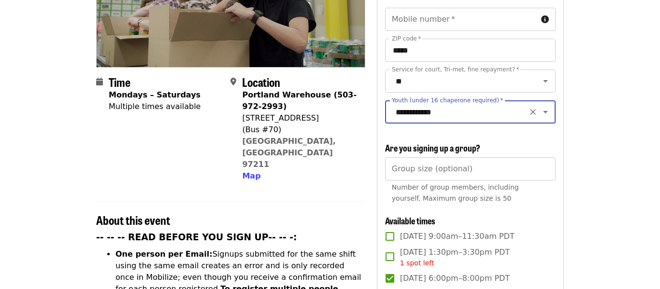
click at [546, 106] on icon "Open" at bounding box center [545, 112] width 12 height 12
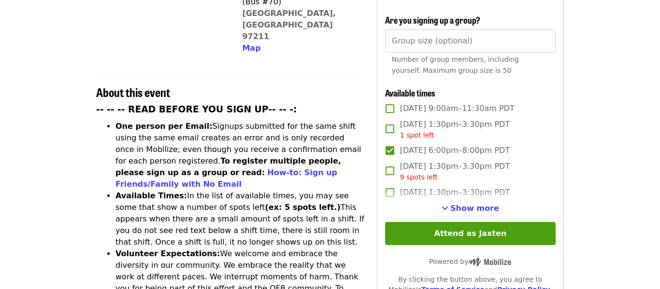
scroll to position [310, 0]
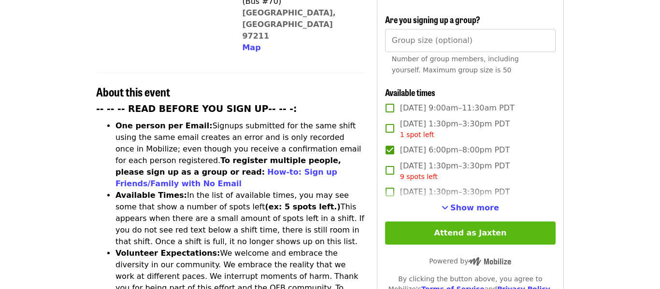
click at [516, 222] on button "Attend as Jaxten" at bounding box center [470, 233] width 170 height 23
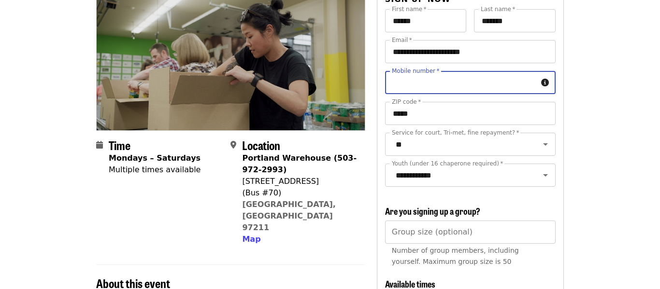
scroll to position [88, 0]
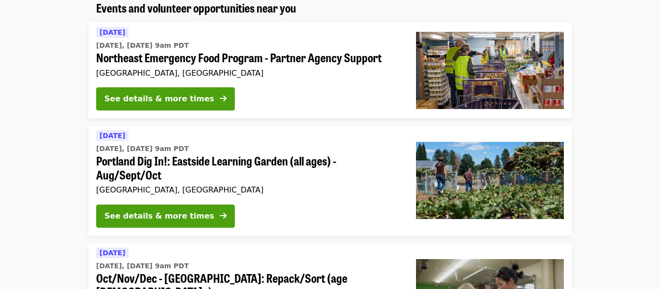
scroll to position [260, 0]
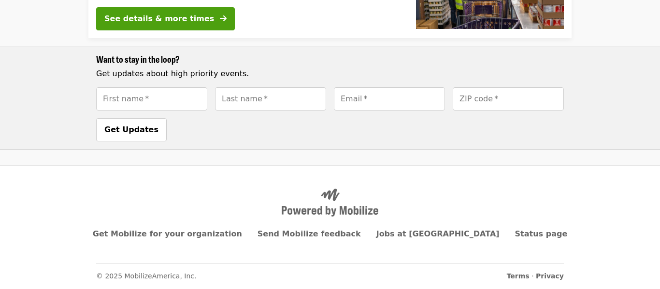
scroll to position [168, 0]
